Goal: Task Accomplishment & Management: Manage account settings

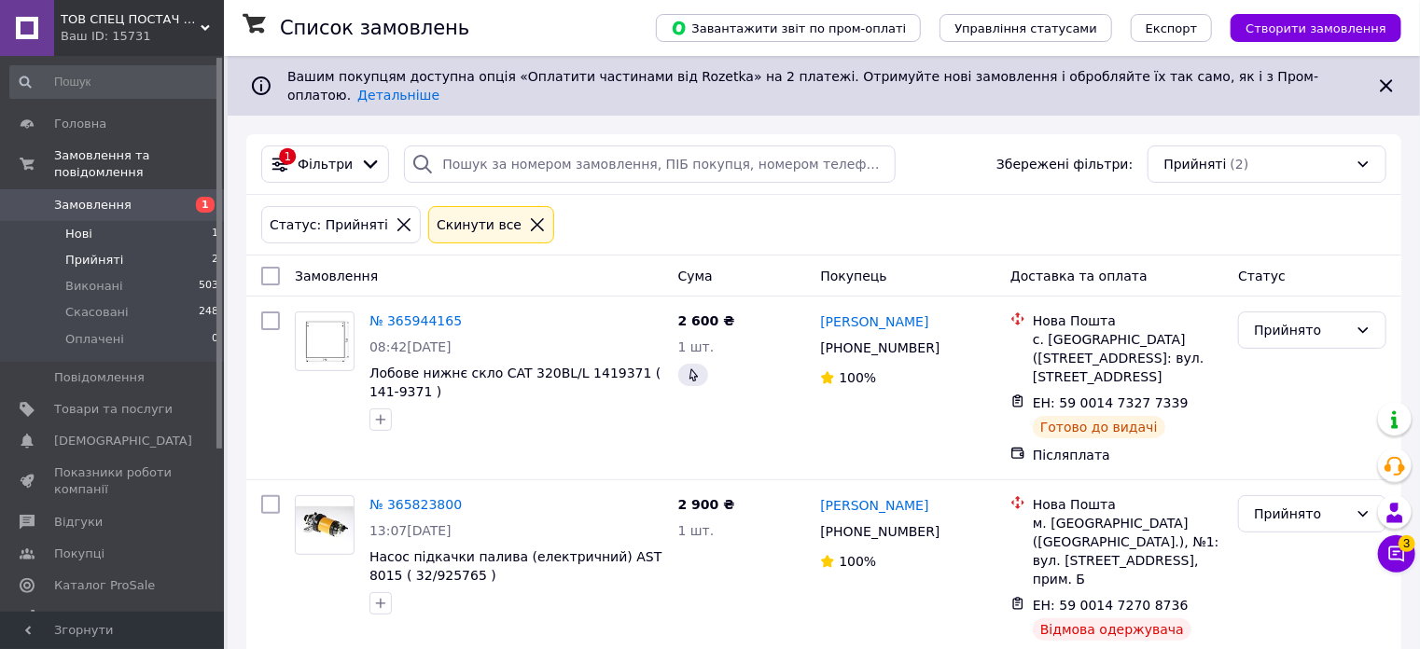
click at [104, 221] on li "Нові 1" at bounding box center [114, 234] width 229 height 26
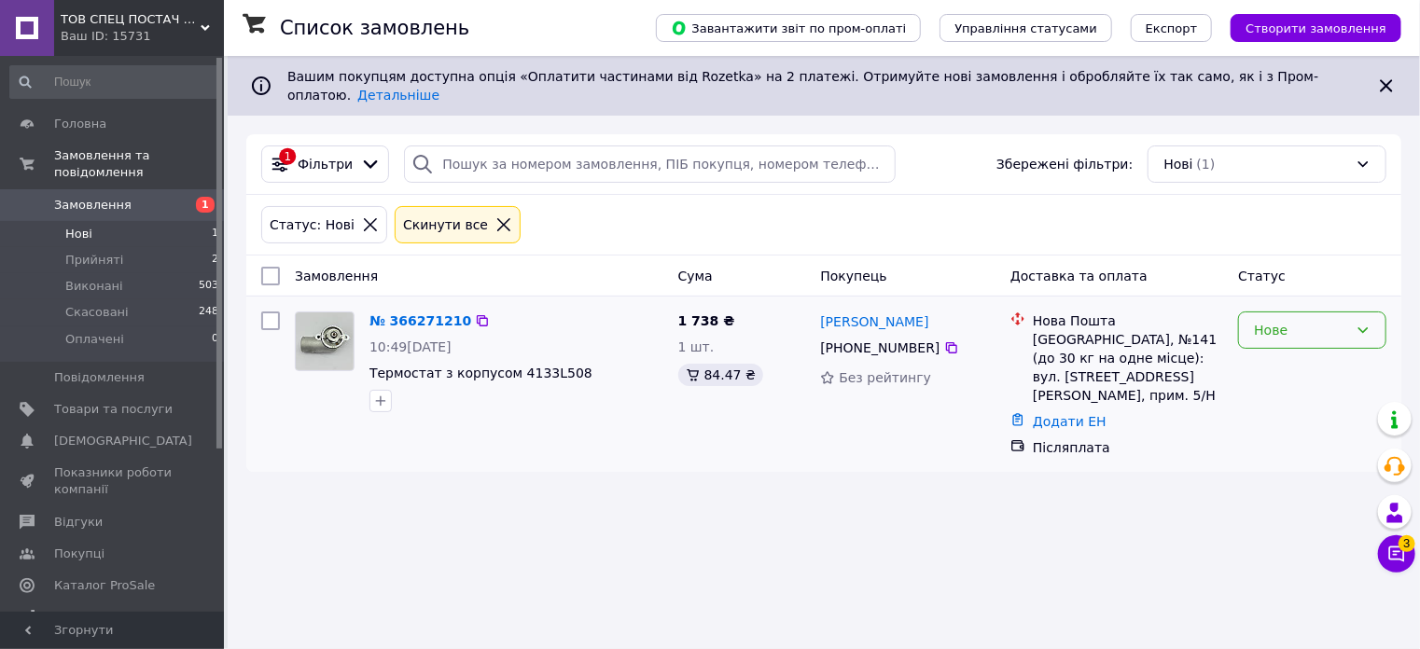
click at [1362, 323] on icon at bounding box center [1362, 330] width 15 height 15
click at [1321, 357] on li "Прийнято" at bounding box center [1313, 356] width 146 height 34
click at [84, 252] on span "Прийняті" at bounding box center [94, 260] width 58 height 17
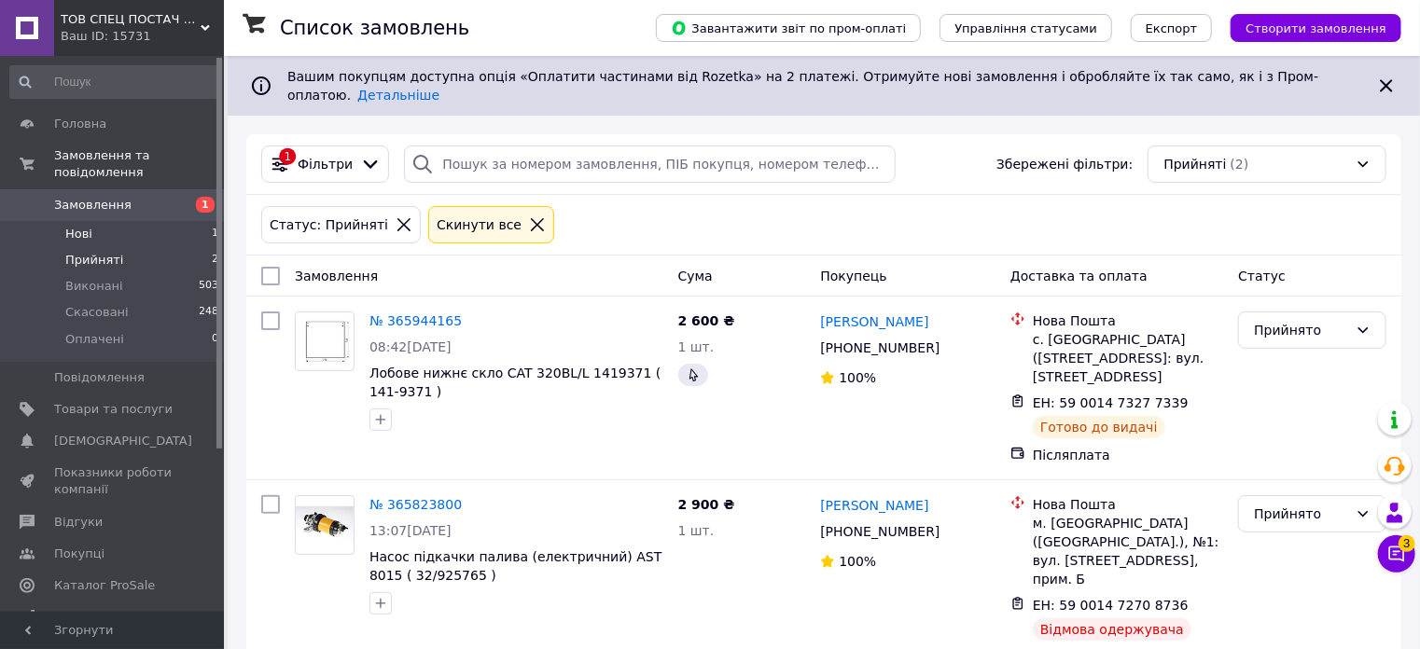
click at [148, 221] on li "Нові 1" at bounding box center [114, 234] width 229 height 26
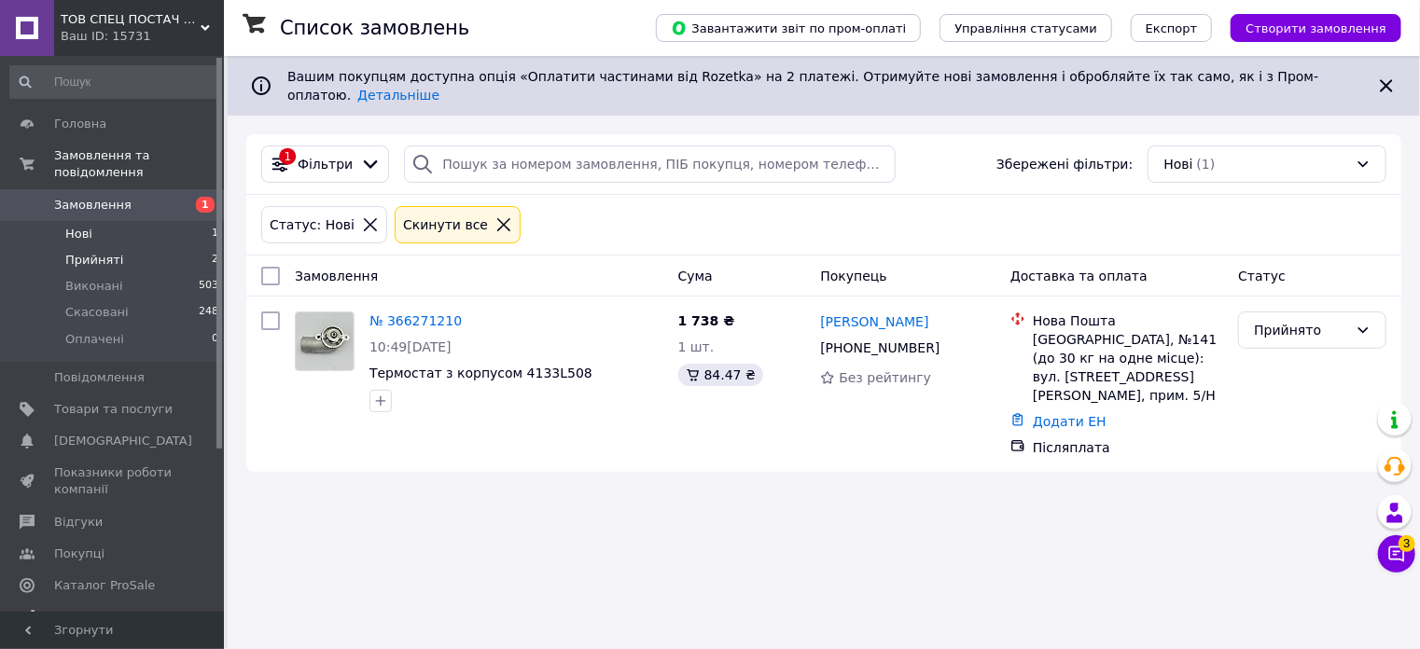
click at [106, 252] on span "Прийняті" at bounding box center [94, 260] width 58 height 17
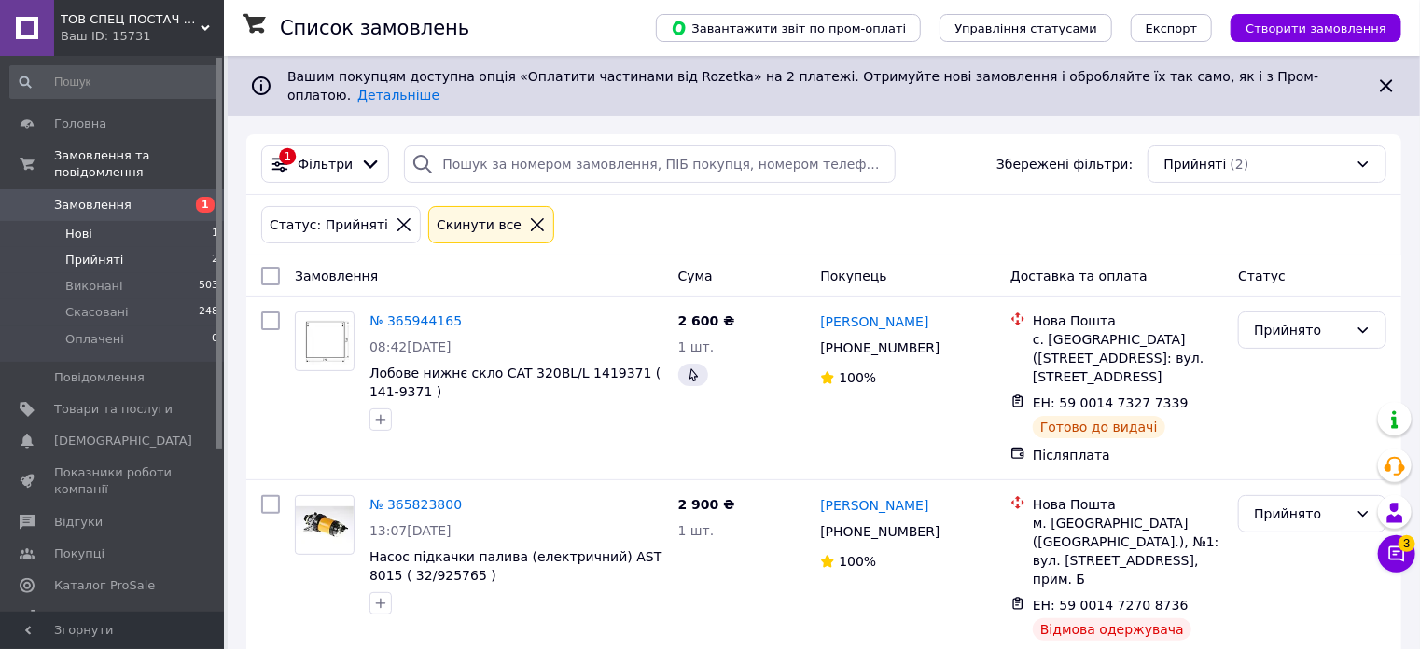
click at [83, 226] on span "Нові" at bounding box center [78, 234] width 27 height 17
